Goal: Task Accomplishment & Management: Manage account settings

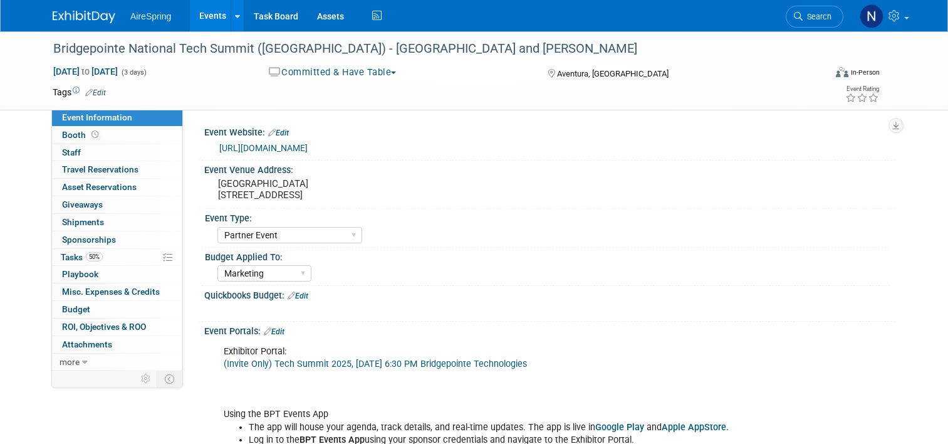
select select "Partner Event"
select select "Marketing"
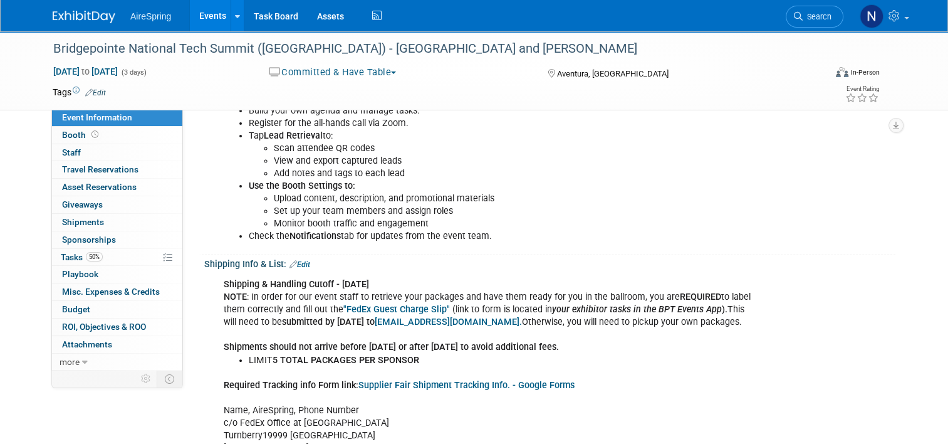
scroll to position [313, 0]
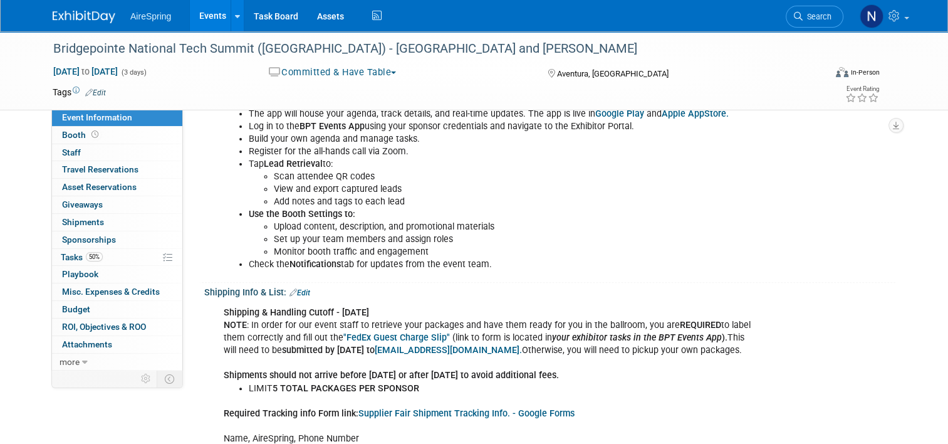
click at [308, 286] on div "Shipping Info & List: Edit" at bounding box center [549, 291] width 691 height 16
click at [304, 288] on link "Edit" at bounding box center [299, 292] width 21 height 9
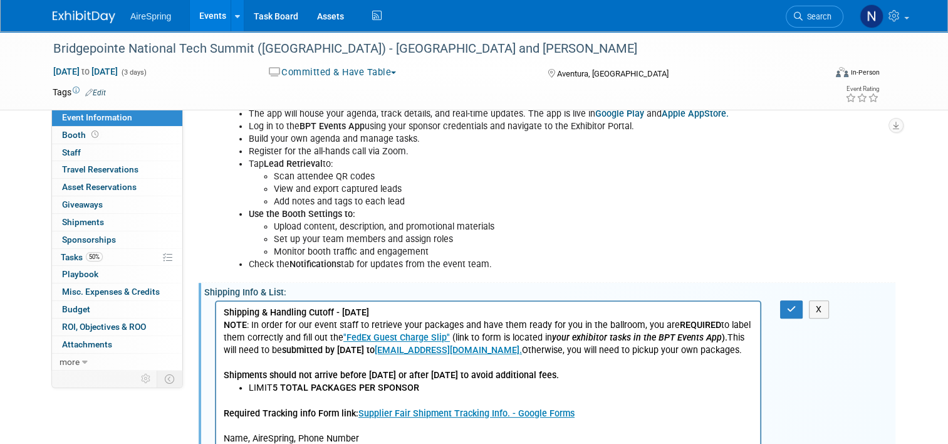
scroll to position [0, 0]
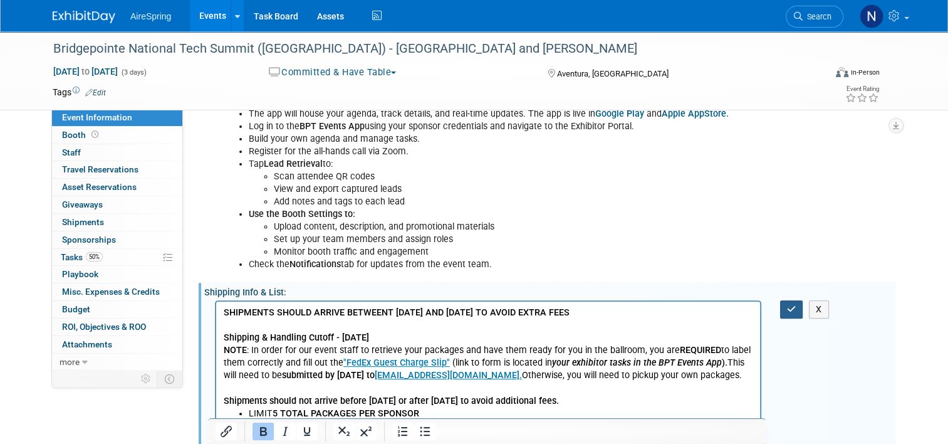
click at [789, 311] on button "button" at bounding box center [791, 309] width 23 height 18
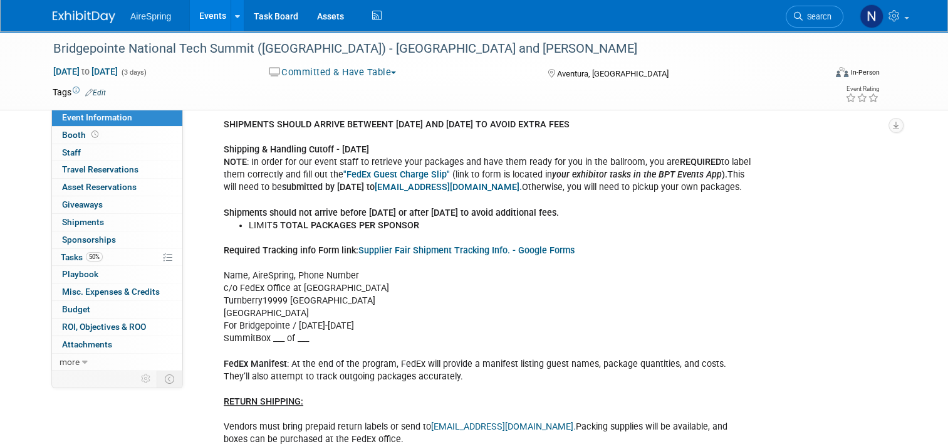
scroll to position [564, 0]
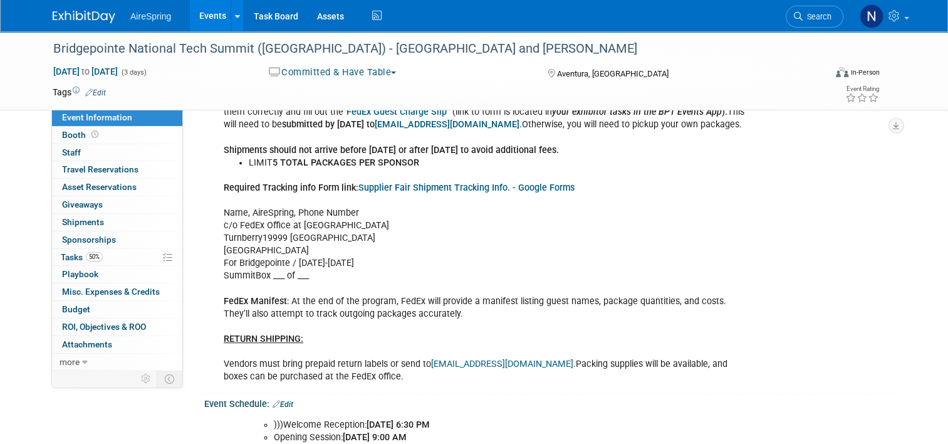
drag, startPoint x: 380, startPoint y: 372, endPoint x: 212, endPoint y: 341, distance: 170.2
click at [215, 341] on div "SHIPMENTS SHOULD ARRIVE BETWEENT [DATE] AND [DATE] TO AVOID EXTRA FEES Shipping…" at bounding box center [488, 219] width 546 height 340
copy div "RETURN SHIPPING: Vendors must bring prepaid return labels or send to [EMAIL_ADD…"
click at [358, 299] on div "SHIPMENTS SHOULD ARRIVE BETWEENT [DATE] AND [DATE] TO AVOID EXTRA FEES Shipping…" at bounding box center [488, 219] width 546 height 340
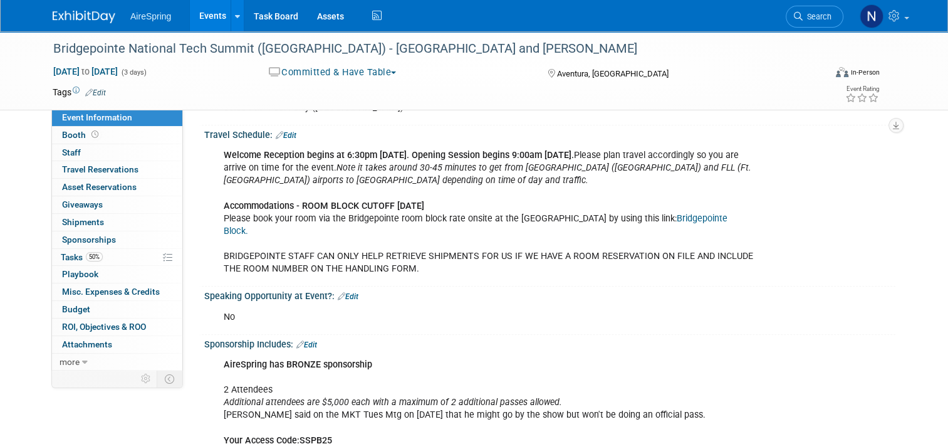
scroll to position [1128, 0]
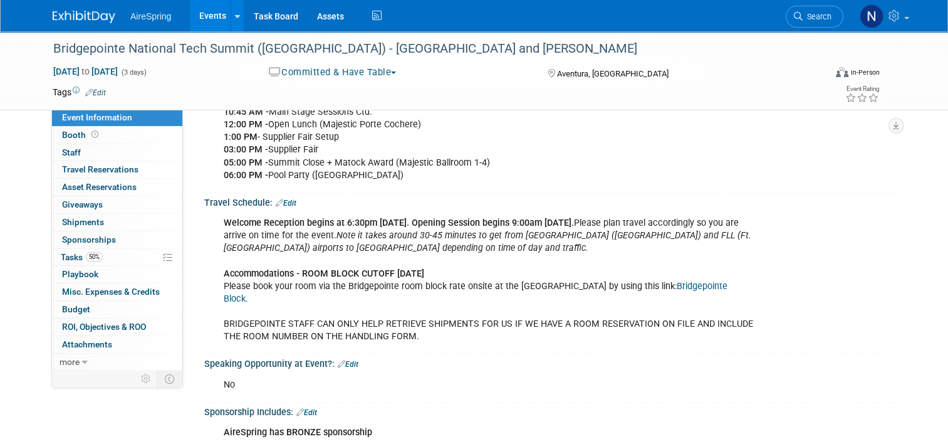
click at [279, 199] on link "Edit" at bounding box center [286, 203] width 21 height 9
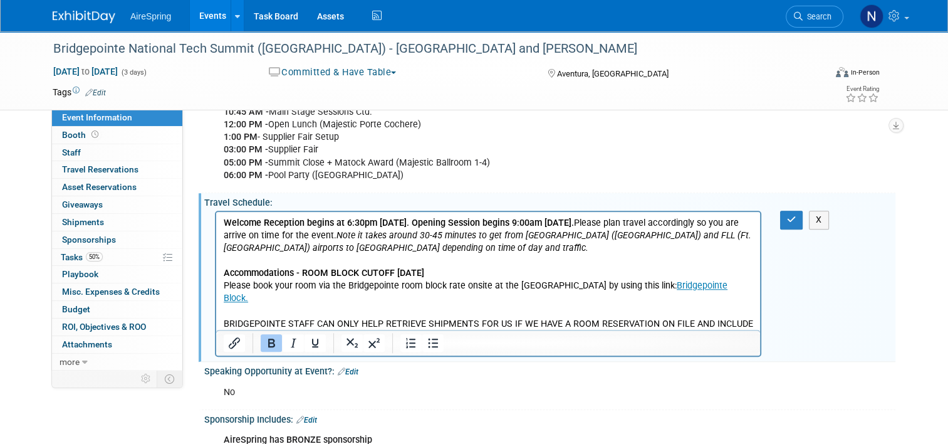
scroll to position [0, 0]
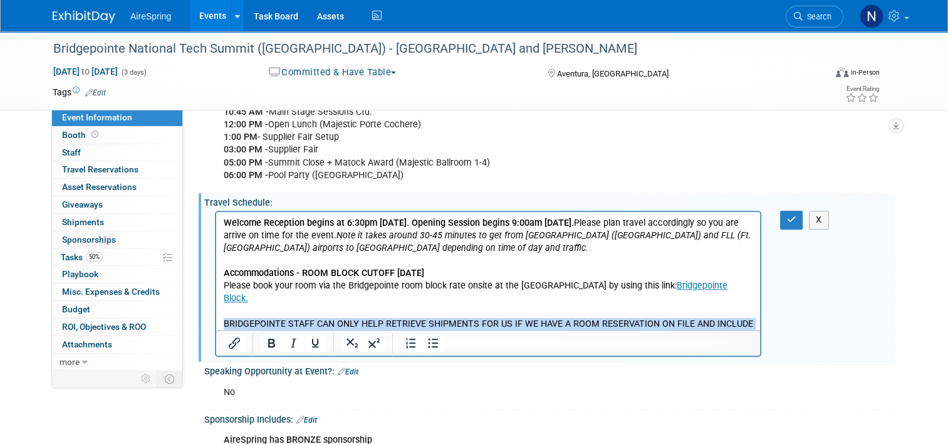
drag, startPoint x: 488, startPoint y: 318, endPoint x: 240, endPoint y: 313, distance: 248.2
click at [216, 315] on html "Welcome Reception begins at 6:30pm [DATE]. Opening Session begins 9:00am [DATE]…" at bounding box center [488, 277] width 544 height 131
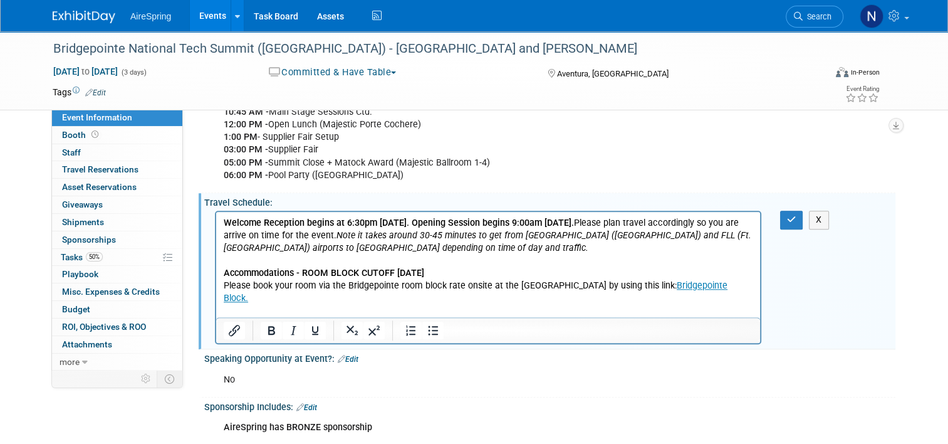
click at [225, 220] on b "Welcome Reception begins at 6:30pm [DATE]. Opening Session begins 9:00am [DATE]." at bounding box center [399, 222] width 350 height 11
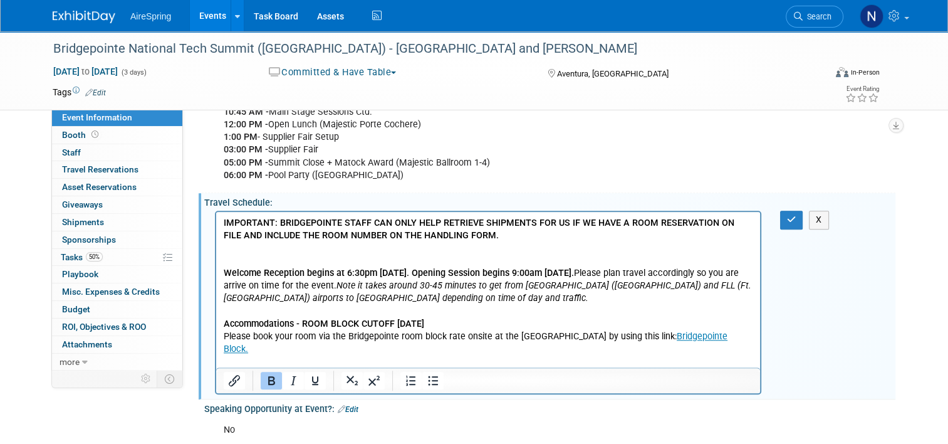
click at [498, 235] on p "IMPORTANT: BRIDGEPOINTE STAFF CAN ONLY HELP RETRIEVE SHIPMENTS FOR US IF WE HAV…" at bounding box center [488, 229] width 529 height 25
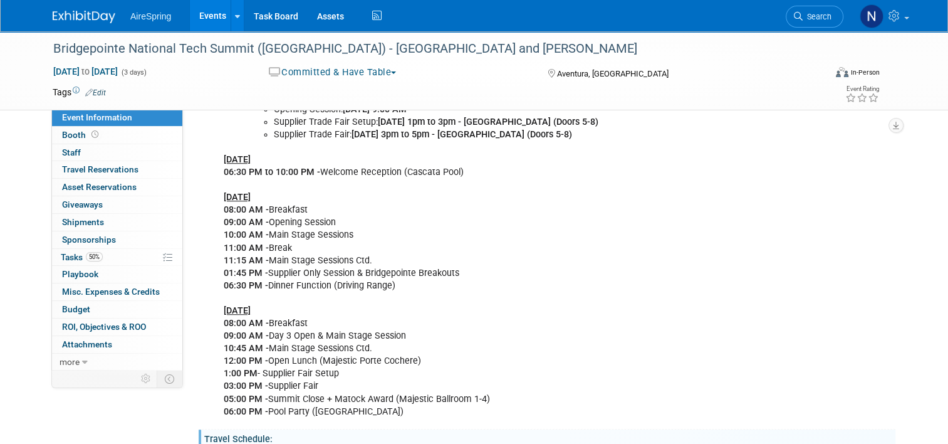
scroll to position [1128, 0]
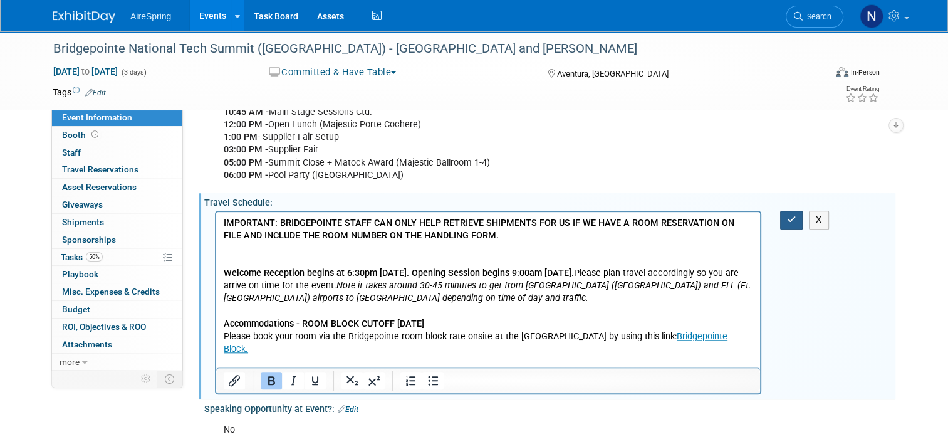
click at [793, 219] on icon "button" at bounding box center [791, 219] width 9 height 9
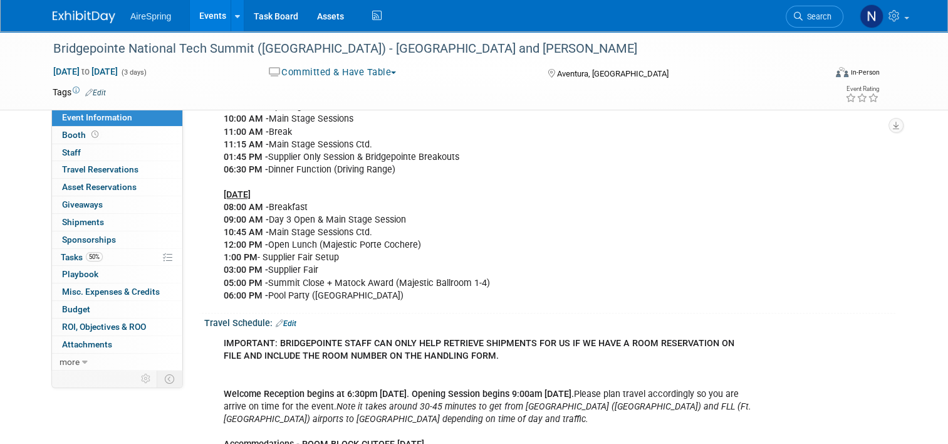
scroll to position [940, 0]
